Goal: Task Accomplishment & Management: Manage account settings

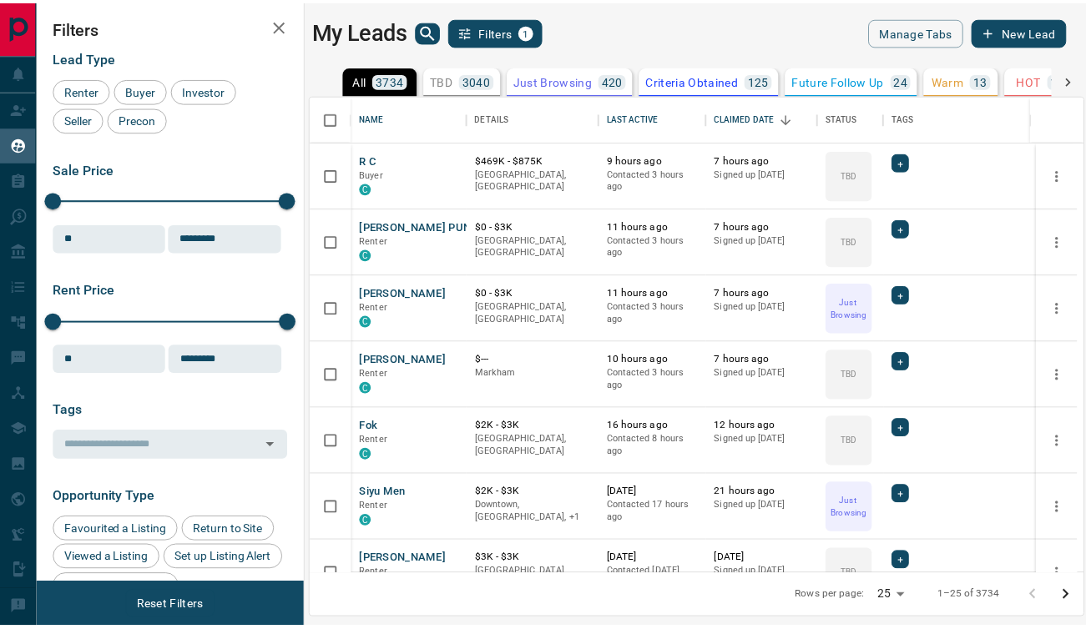
scroll to position [467, 770]
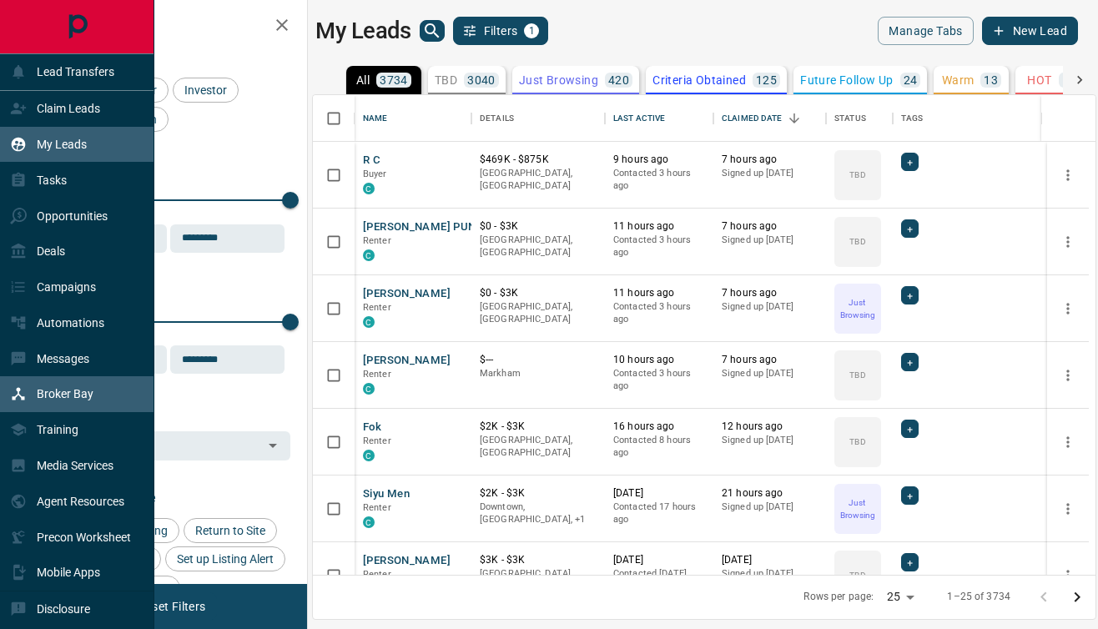
click at [66, 398] on p "Broker Bay" at bounding box center [65, 393] width 57 height 13
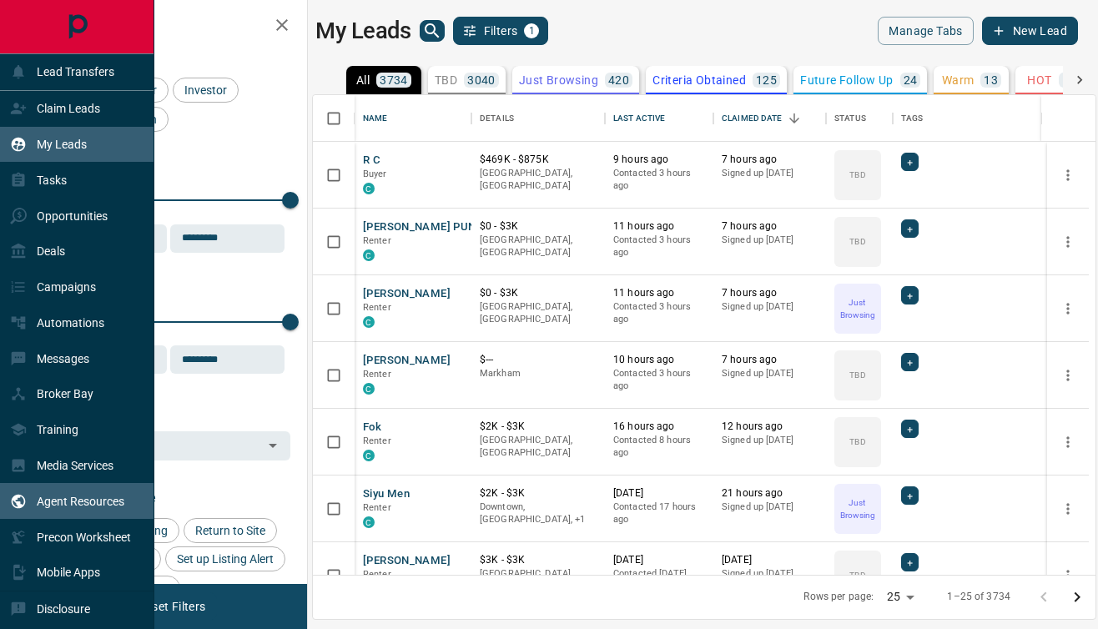
click at [56, 504] on p "Agent Resources" at bounding box center [81, 501] width 88 height 13
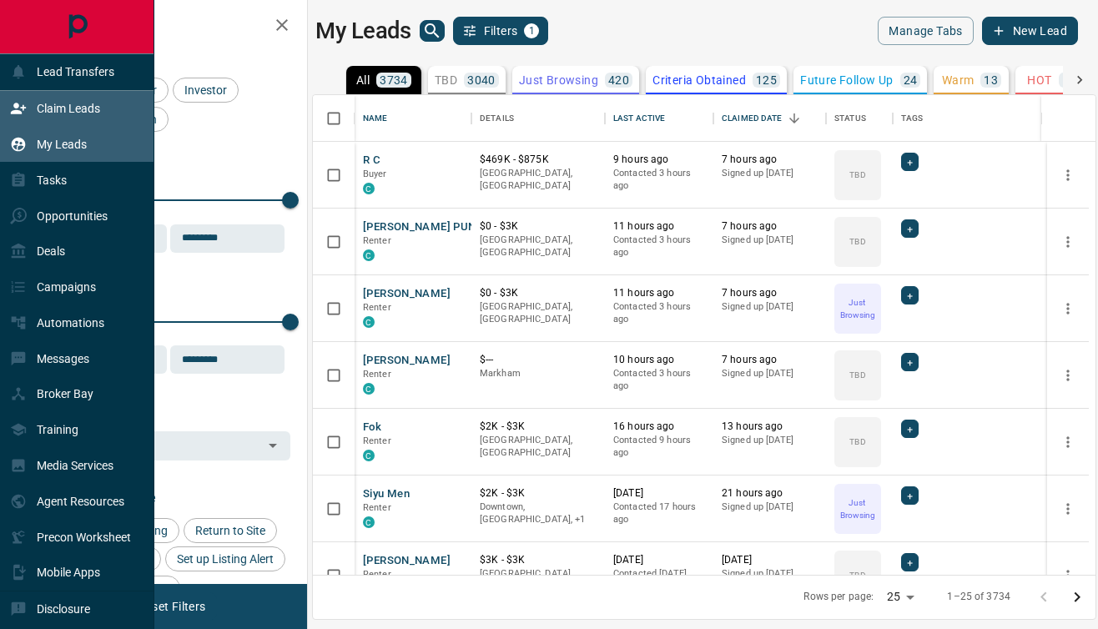
click at [24, 114] on icon at bounding box center [18, 108] width 17 height 17
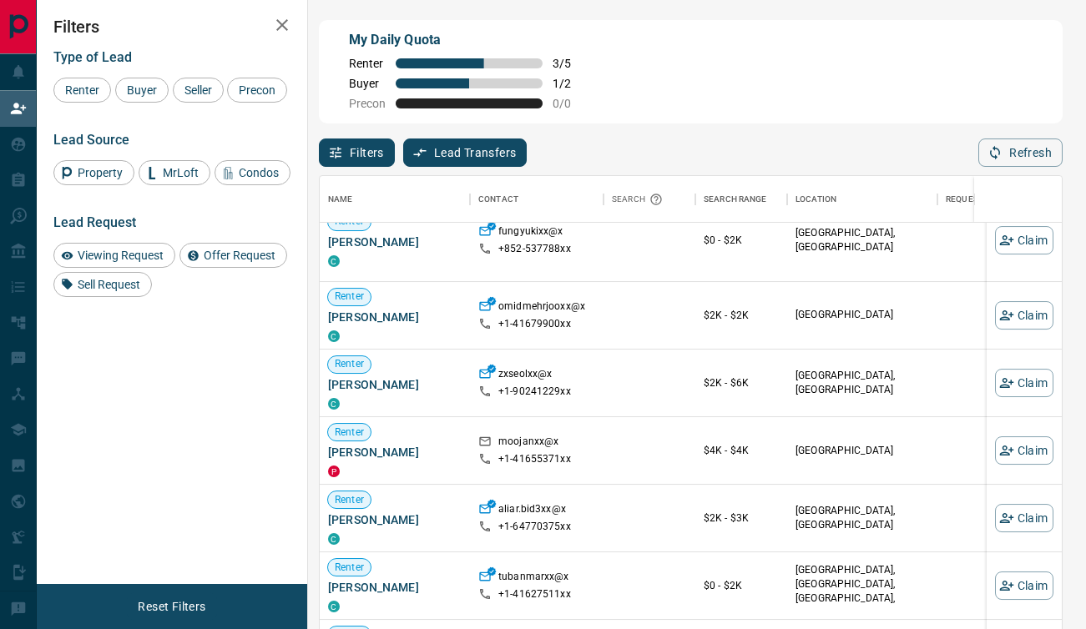
scroll to position [440, 0]
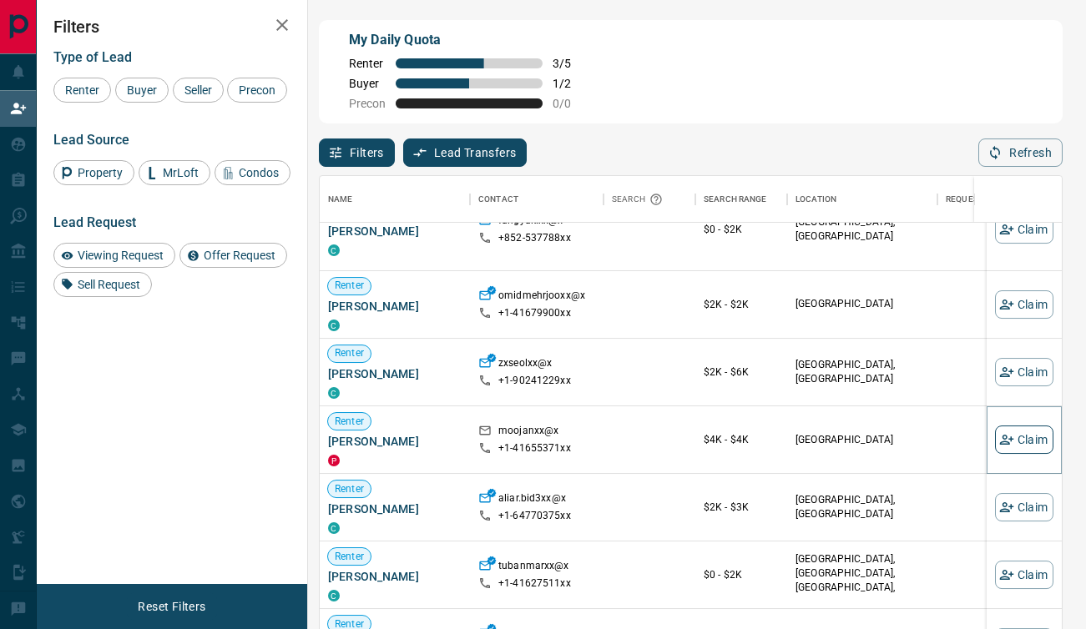
click at [1008, 433] on button "Claim" at bounding box center [1024, 440] width 58 height 28
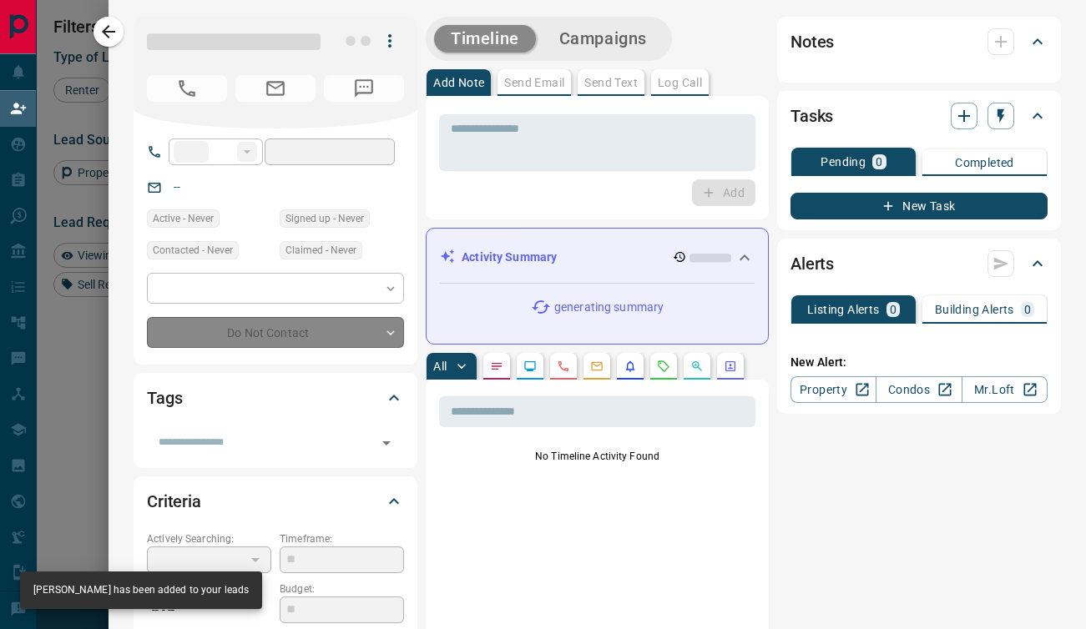
type input "**"
type input "**********"
type input "**"
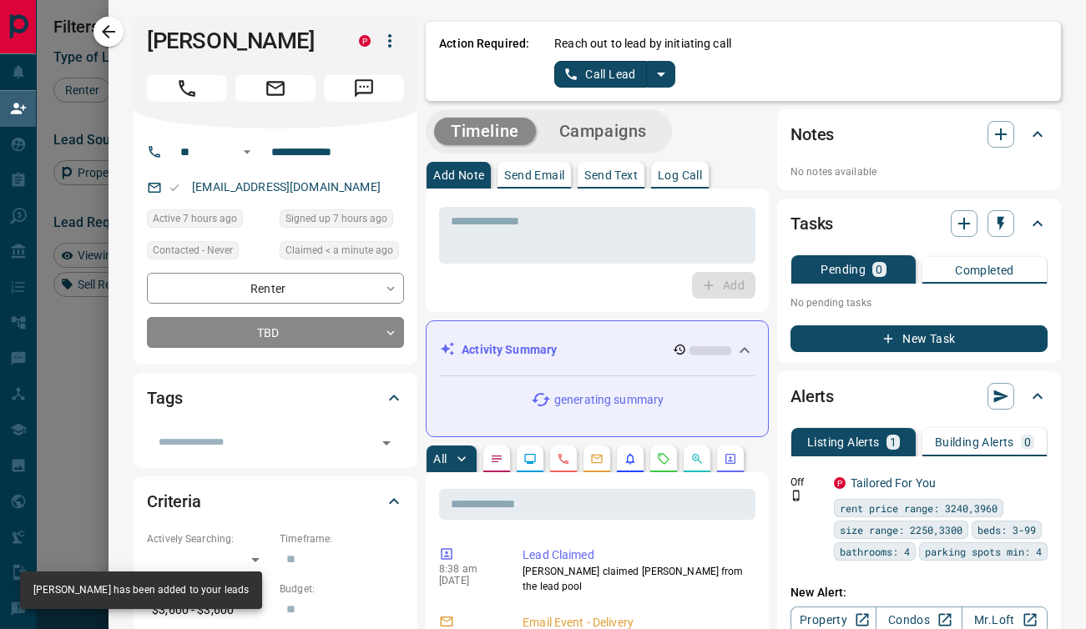
click at [651, 69] on icon "split button" at bounding box center [661, 74] width 20 height 20
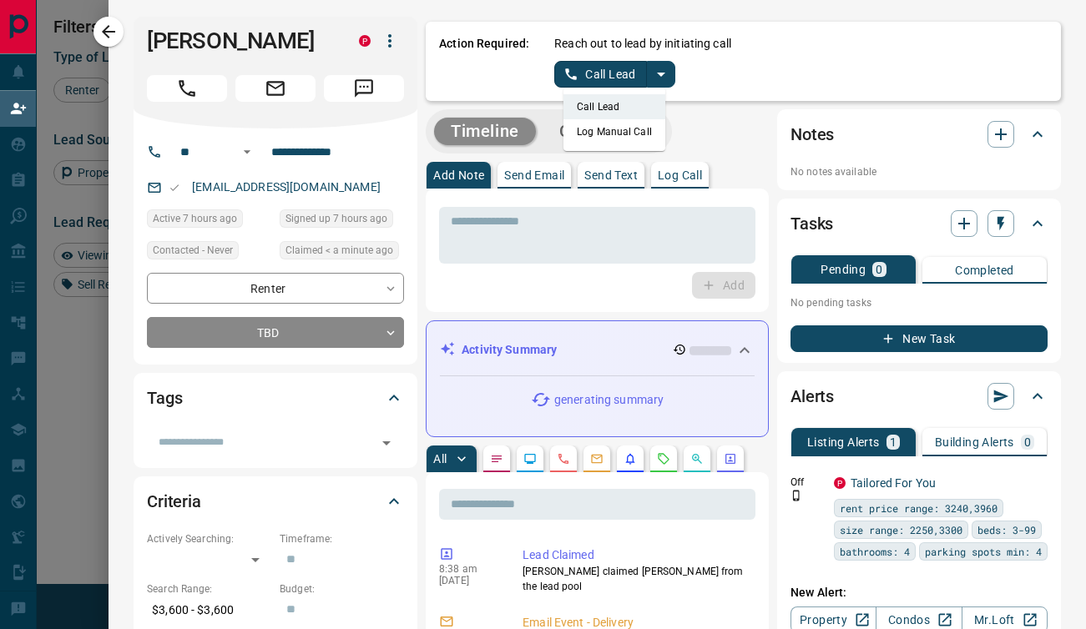
click at [595, 128] on li "Log Manual Call" at bounding box center [614, 131] width 102 height 25
click at [560, 79] on button "Log Manual Call" at bounding box center [609, 74] width 110 height 27
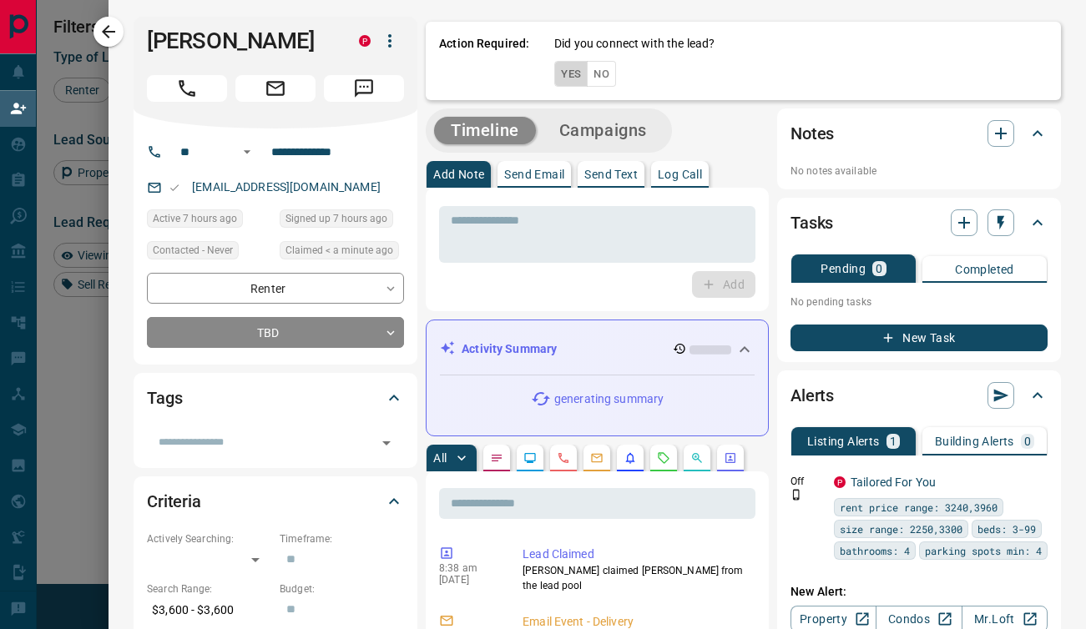
click at [554, 72] on button "Yes" at bounding box center [570, 74] width 33 height 26
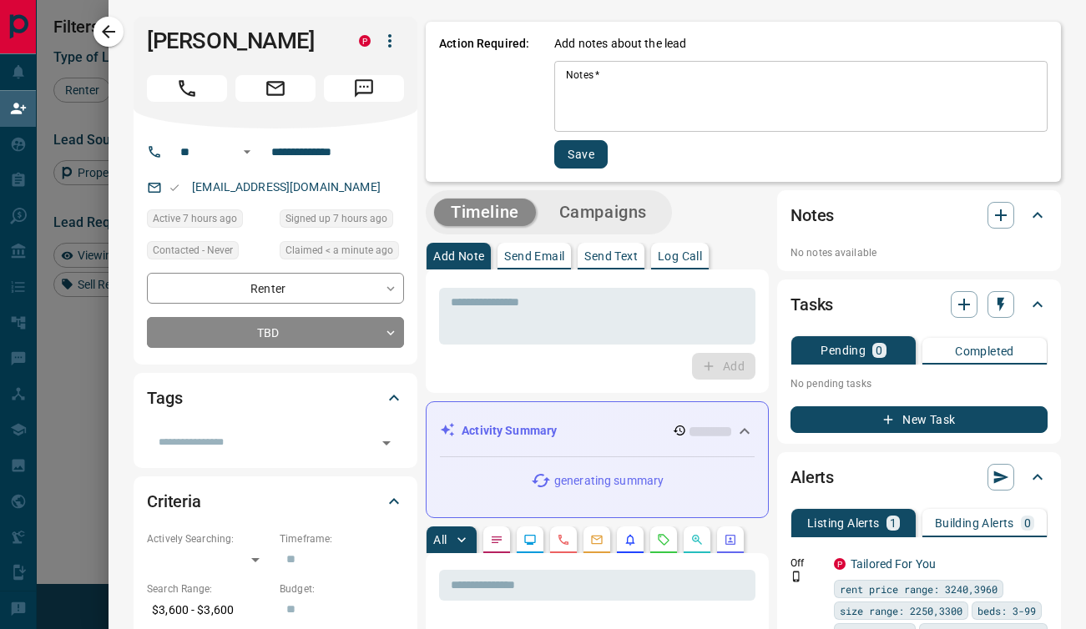
click at [566, 72] on textarea "Notes   *" at bounding box center [801, 96] width 470 height 57
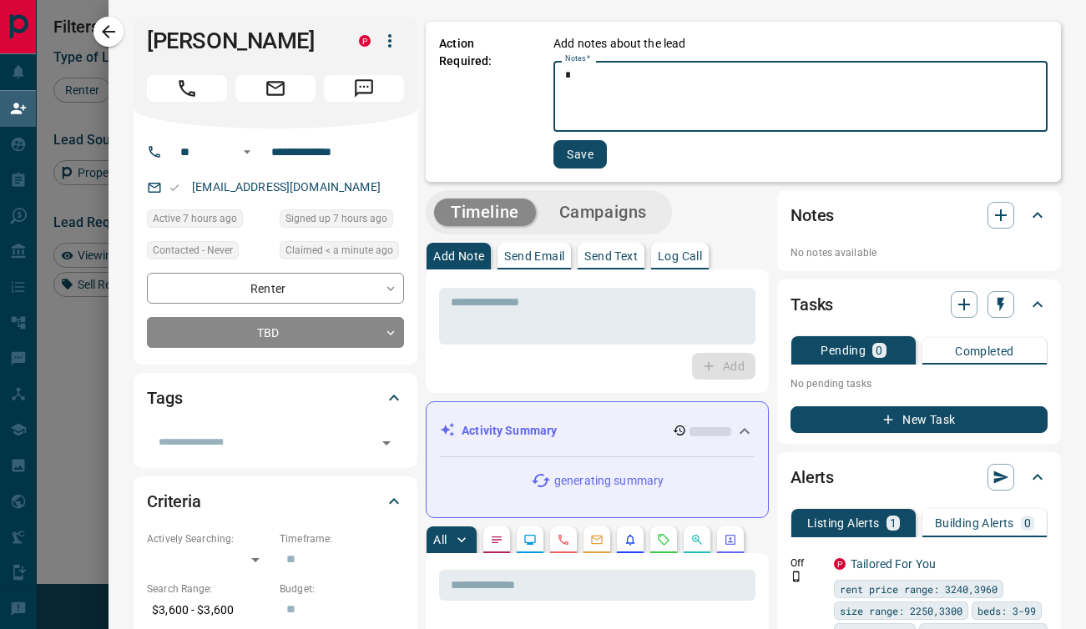
type textarea "*"
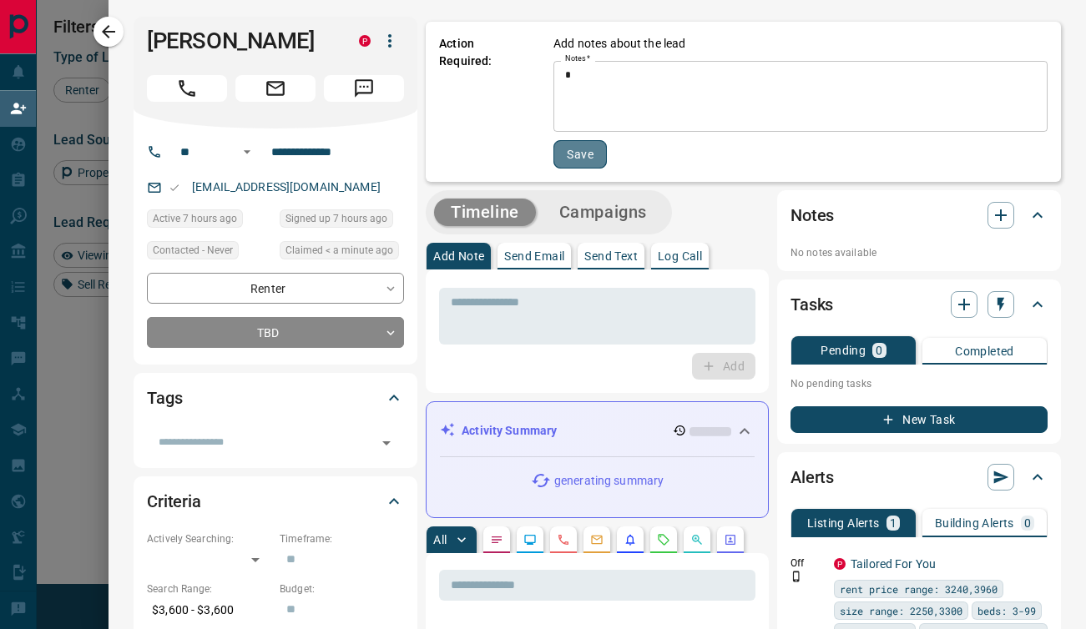
click at [562, 147] on button "Save" at bounding box center [579, 154] width 53 height 28
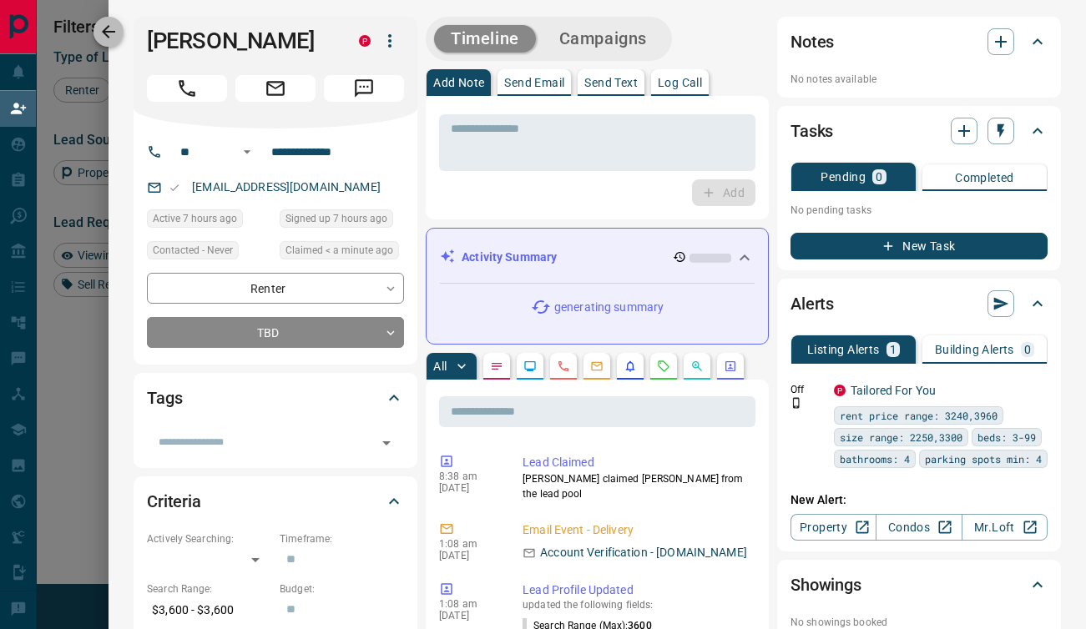
click at [107, 31] on icon "button" at bounding box center [108, 31] width 13 height 13
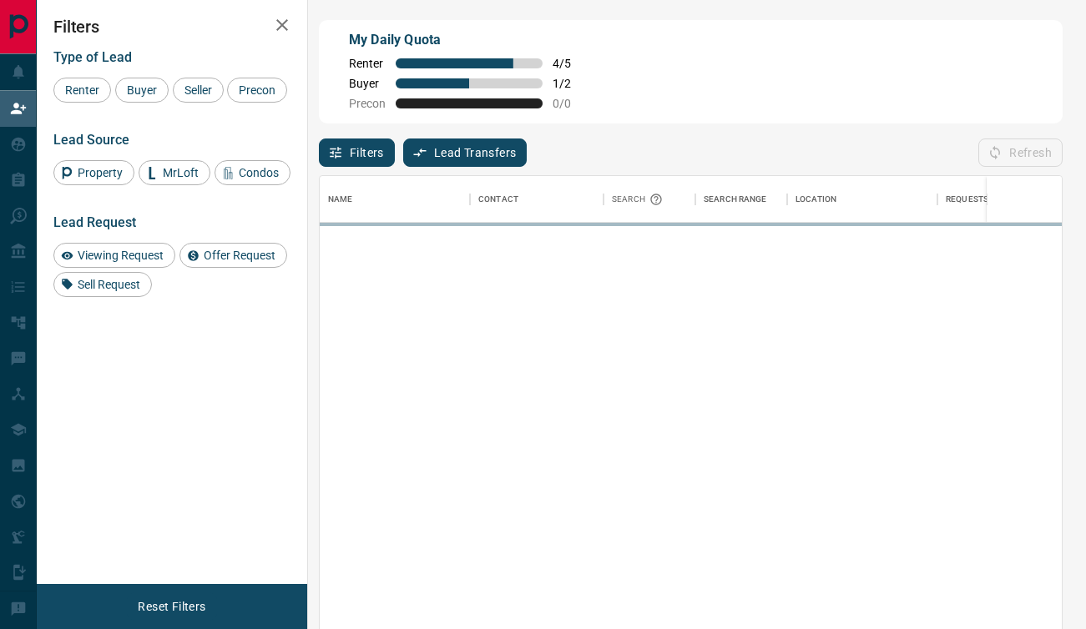
scroll to position [464, 729]
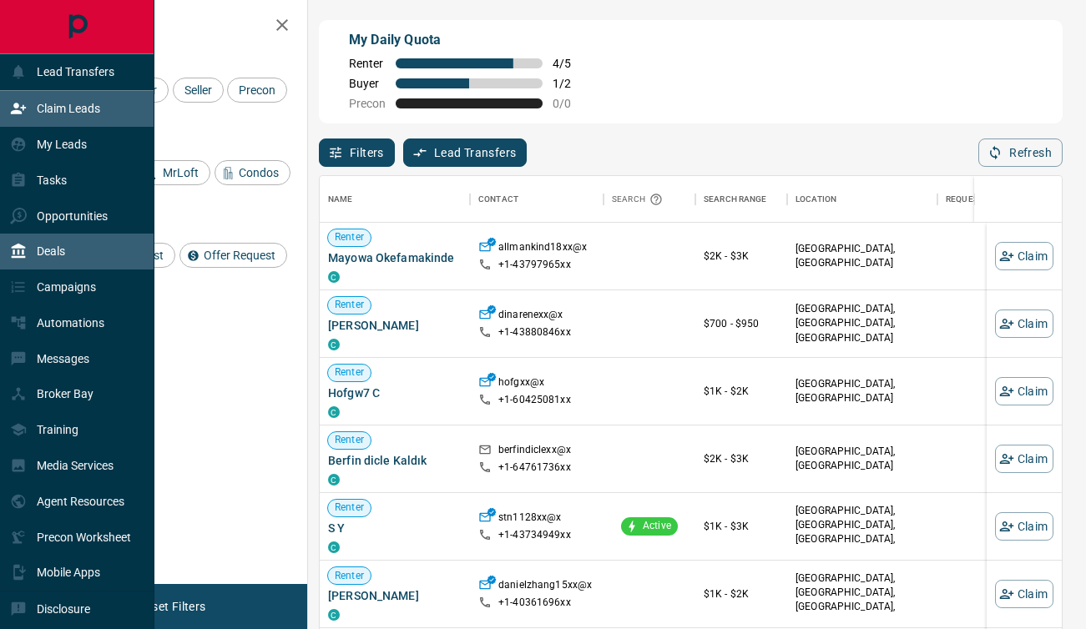
click at [70, 243] on div "Deals" at bounding box center [77, 252] width 154 height 36
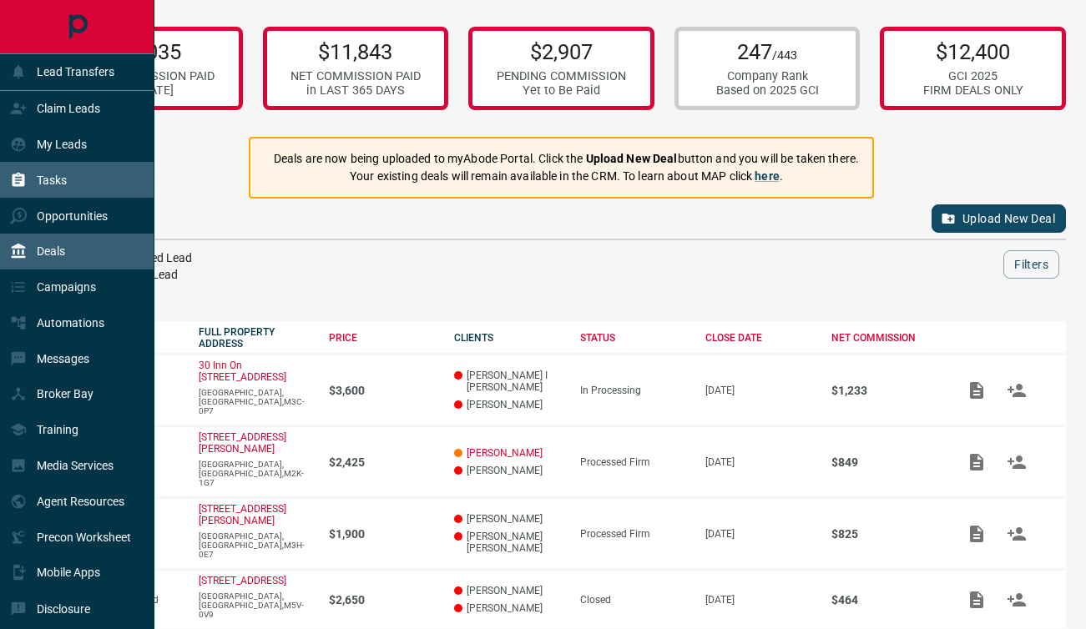
click at [72, 183] on div "Tasks" at bounding box center [77, 180] width 154 height 36
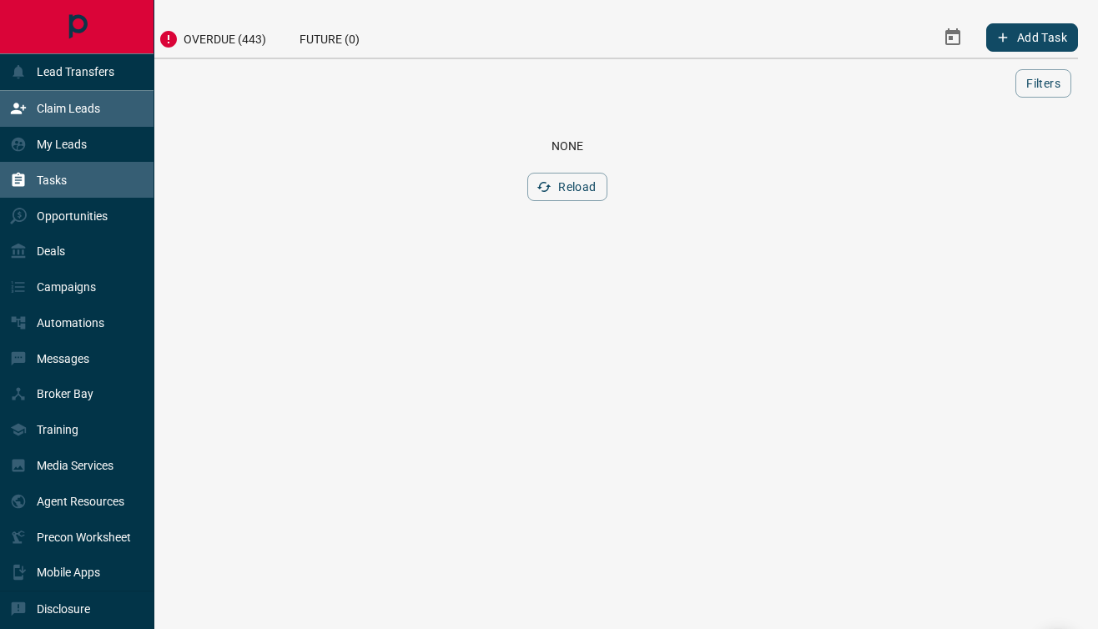
click at [22, 112] on icon at bounding box center [18, 108] width 17 height 17
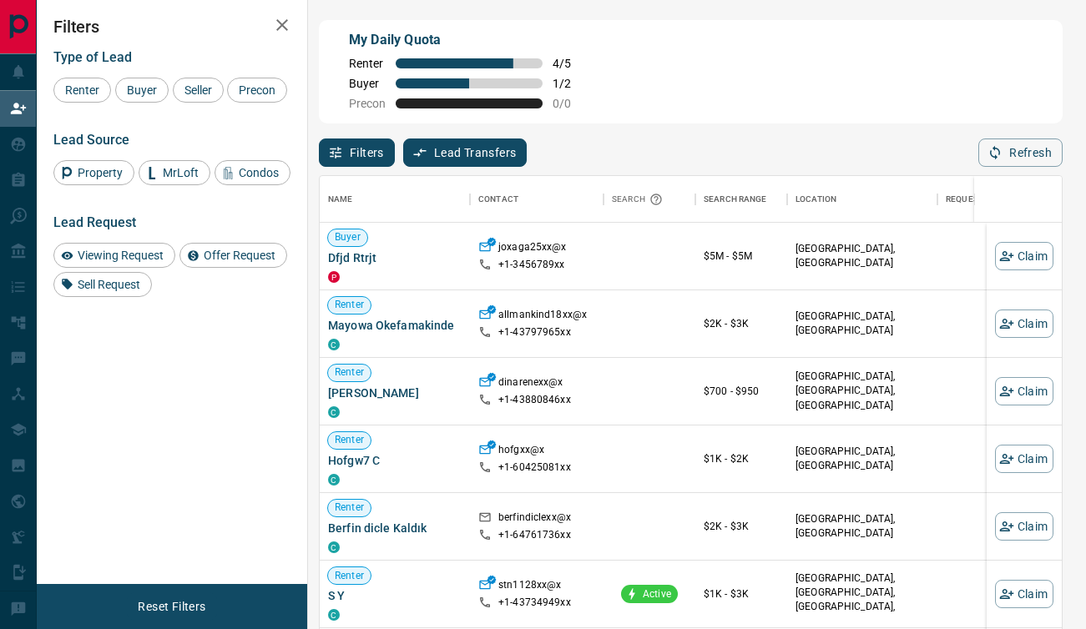
scroll to position [464, 729]
